Goal: Browse casually

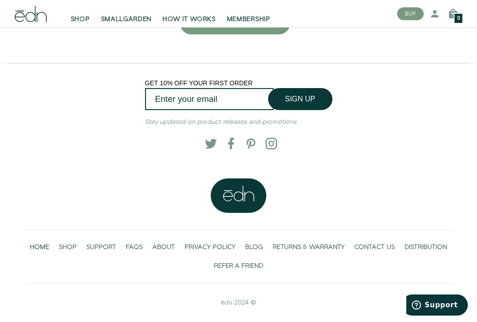
scroll to position [1793, 0]
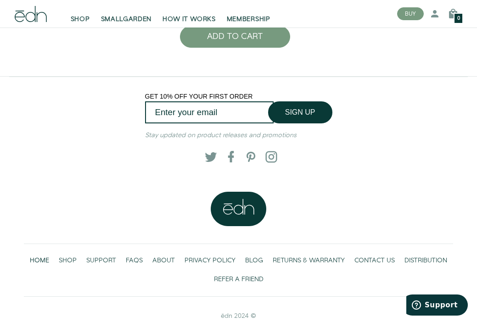
click at [118, 87] on div "GET 10% OFF YOUR FIRST ORDER SIGN UP Submit Stay updated on product releases an…" at bounding box center [239, 134] width 444 height 115
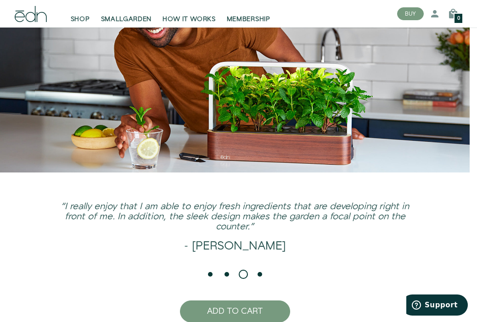
scroll to position [1610, 0]
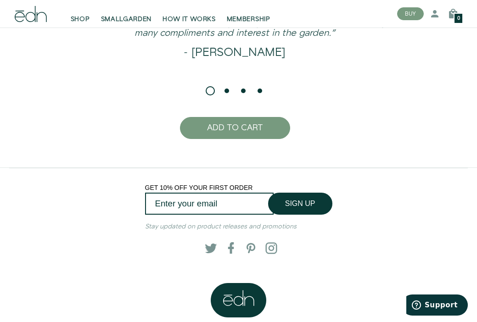
scroll to position [1807, 0]
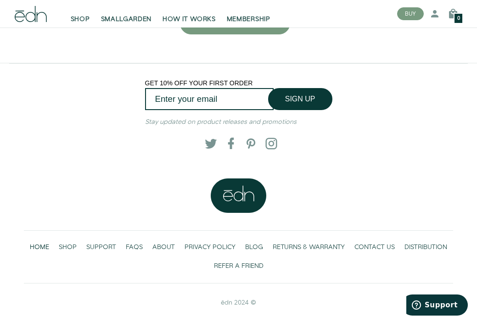
drag, startPoint x: 286, startPoint y: 288, endPoint x: 269, endPoint y: 215, distance: 74.9
click at [286, 288] on div ".pill-cls-1, .pill-cls-2{clip-path:url(#clip-path);} .pill-cls-5{fill:#093936;}…" at bounding box center [238, 251] width 429 height 144
